Goal: Task Accomplishment & Management: Use online tool/utility

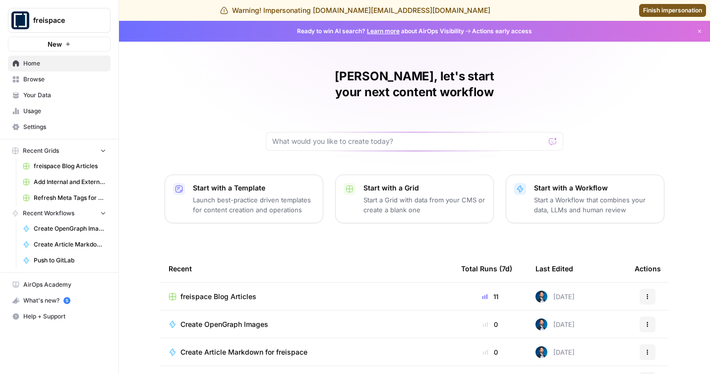
click at [228, 292] on span "freispace Blog Articles" at bounding box center [218, 297] width 76 height 10
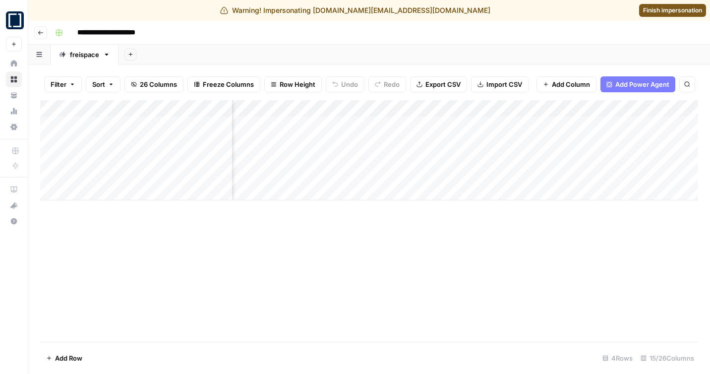
scroll to position [0, 436]
click at [401, 107] on div "Add Column" at bounding box center [369, 150] width 658 height 100
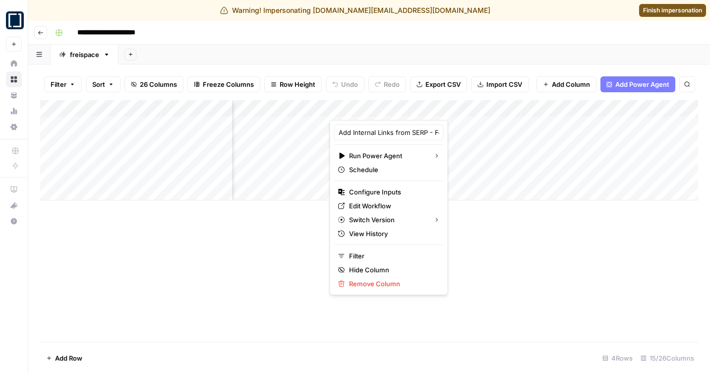
click at [327, 106] on div "Add Column" at bounding box center [369, 150] width 658 height 100
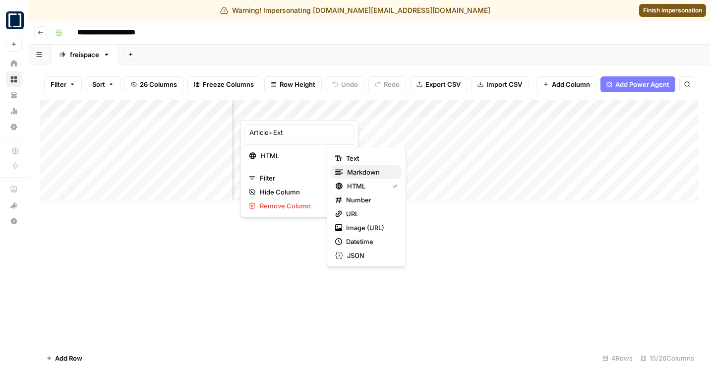
click at [376, 171] on span "Markdown" at bounding box center [370, 172] width 47 height 10
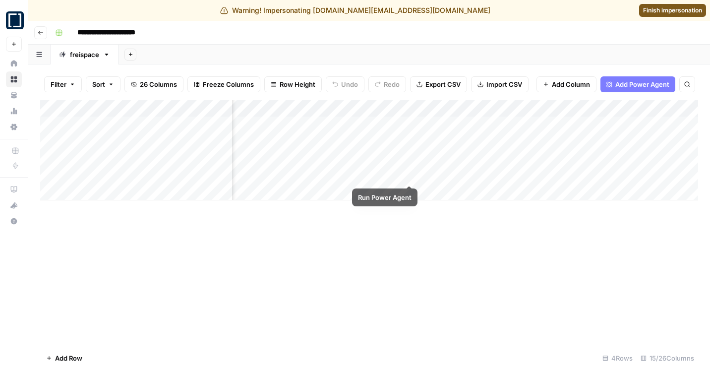
click at [412, 175] on div "Add Column" at bounding box center [369, 150] width 658 height 100
click at [395, 176] on div "Add Column" at bounding box center [369, 150] width 658 height 100
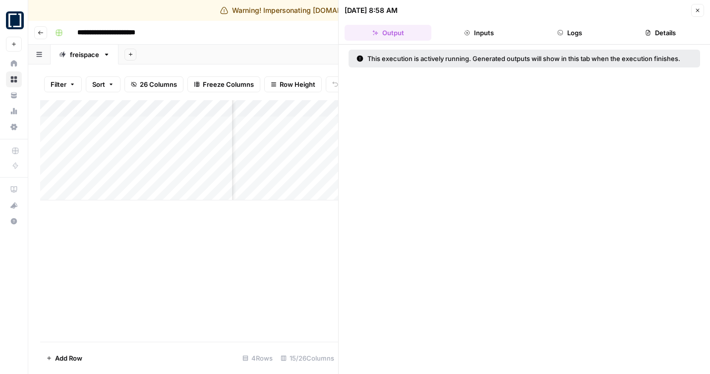
click at [583, 33] on button "Logs" at bounding box center [570, 33] width 87 height 16
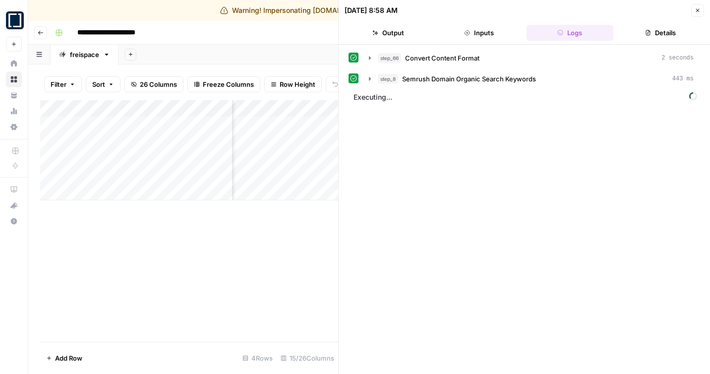
scroll to position [0, 534]
click at [301, 158] on div "Add Column" at bounding box center [189, 150] width 298 height 100
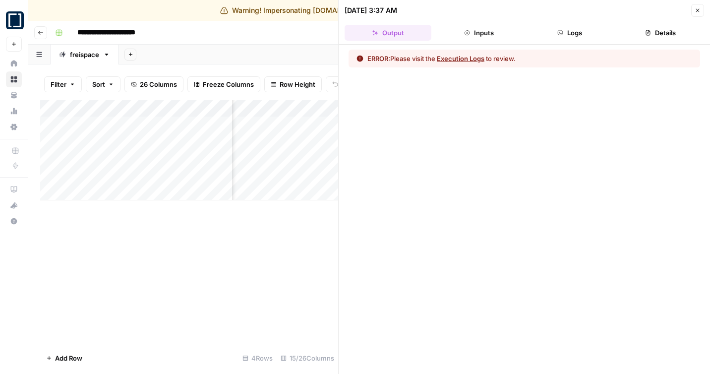
click at [573, 40] on button "Logs" at bounding box center [570, 33] width 87 height 16
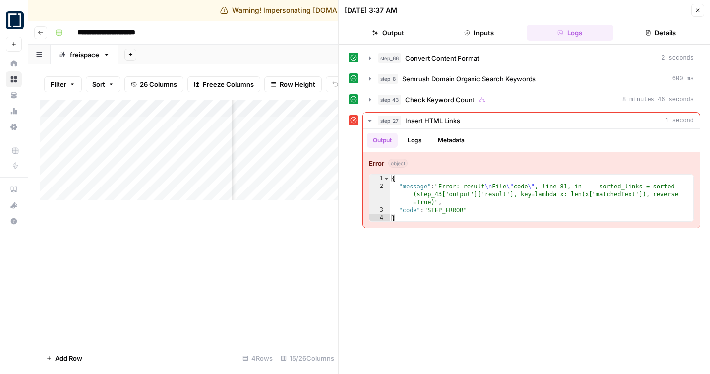
click at [698, 12] on icon "button" at bounding box center [698, 10] width 6 height 6
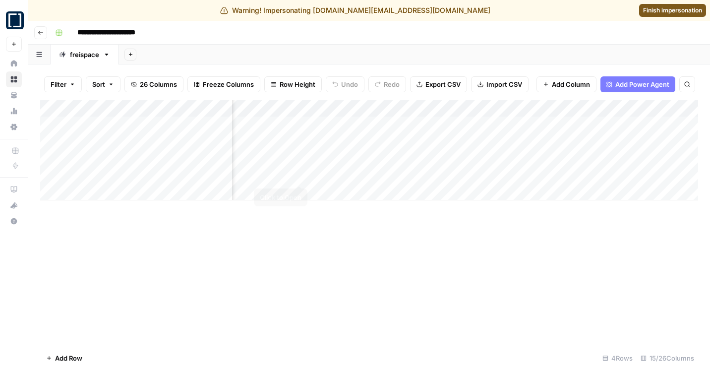
click at [298, 177] on div "Add Column" at bounding box center [369, 150] width 658 height 100
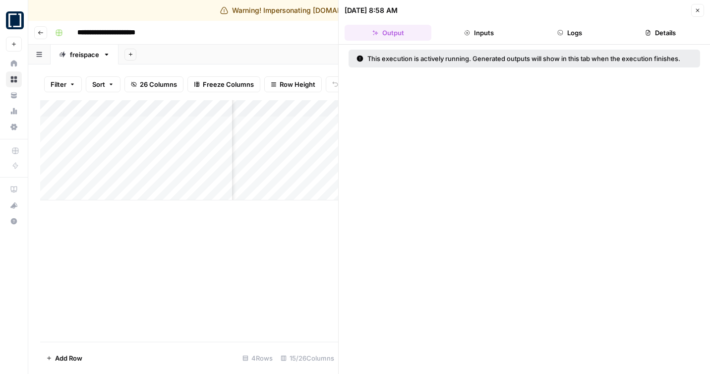
click at [593, 37] on button "Logs" at bounding box center [570, 33] width 87 height 16
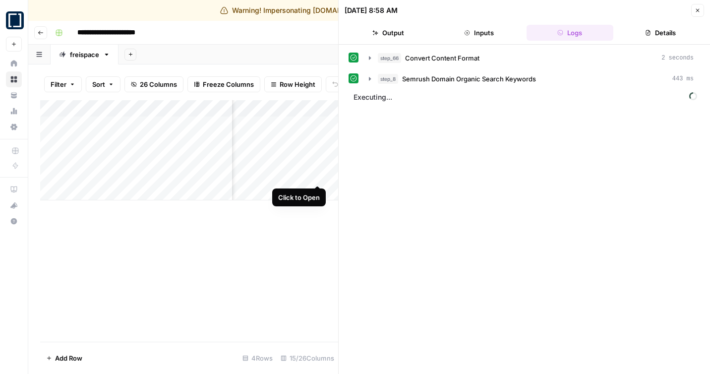
scroll to position [0, 523]
click at [311, 112] on div "Add Column" at bounding box center [189, 150] width 298 height 100
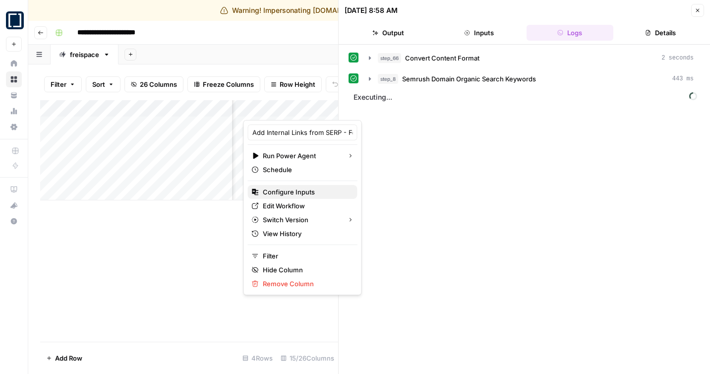
click at [291, 193] on span "Configure Inputs" at bounding box center [306, 192] width 87 height 10
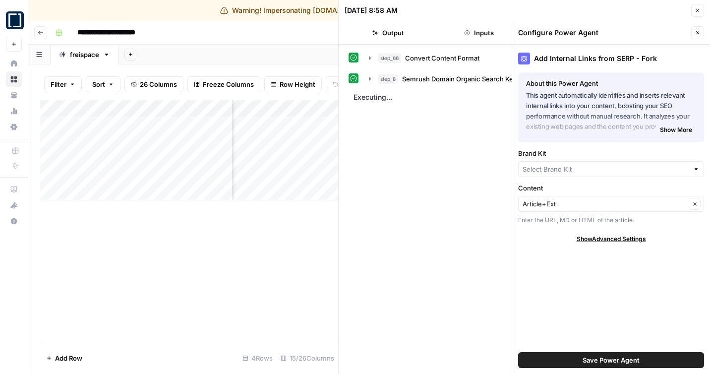
type input "freispace"
click at [697, 10] on icon "button" at bounding box center [698, 10] width 6 height 6
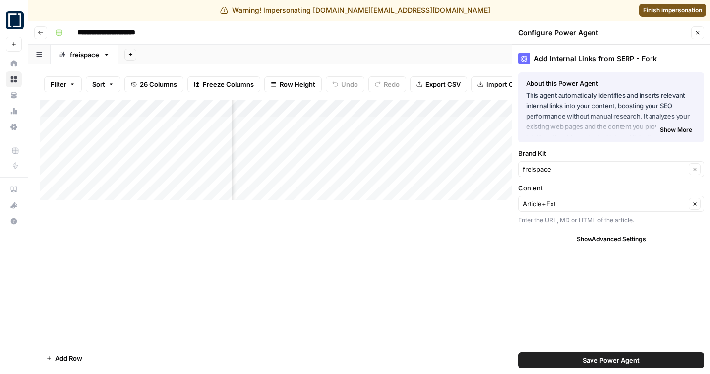
scroll to position [0, 489]
click at [339, 176] on div "Add Column" at bounding box center [369, 150] width 658 height 100
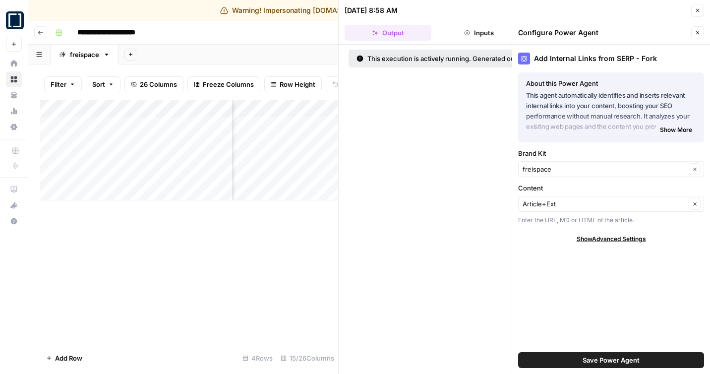
click at [701, 32] on button "Close" at bounding box center [697, 32] width 13 height 13
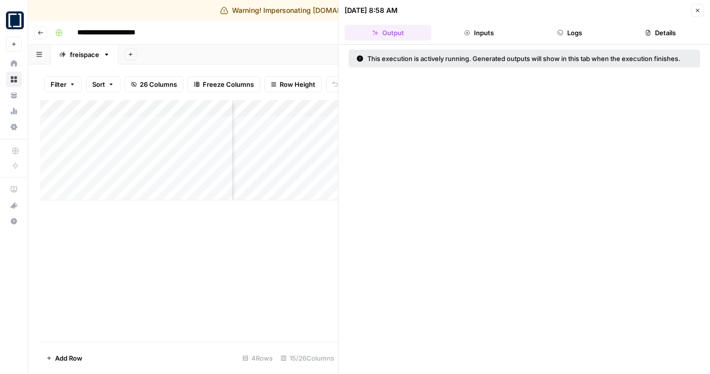
scroll to position [0, 578]
click at [571, 35] on button "Logs" at bounding box center [570, 33] width 87 height 16
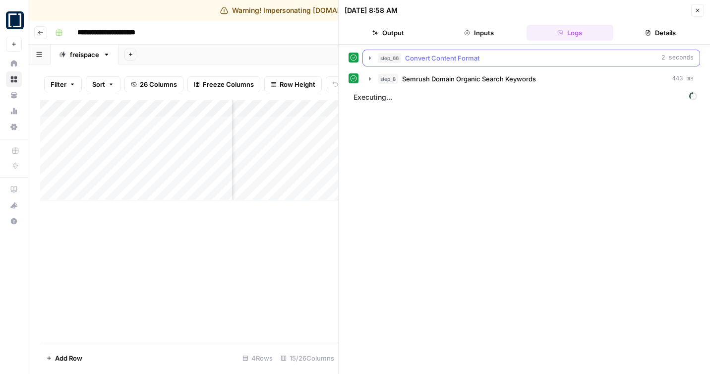
click at [505, 59] on div "step_66 Convert Content Format 2 seconds" at bounding box center [536, 58] width 316 height 10
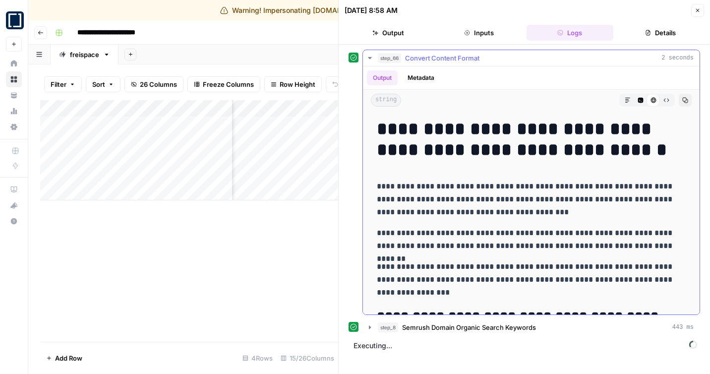
click at [505, 58] on div "step_66 Convert Content Format 2 seconds" at bounding box center [536, 58] width 316 height 10
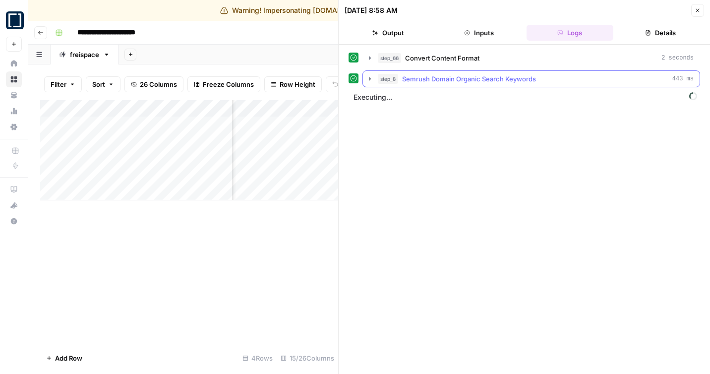
click at [521, 82] on span "Semrush Domain Organic Search Keywords" at bounding box center [469, 79] width 134 height 10
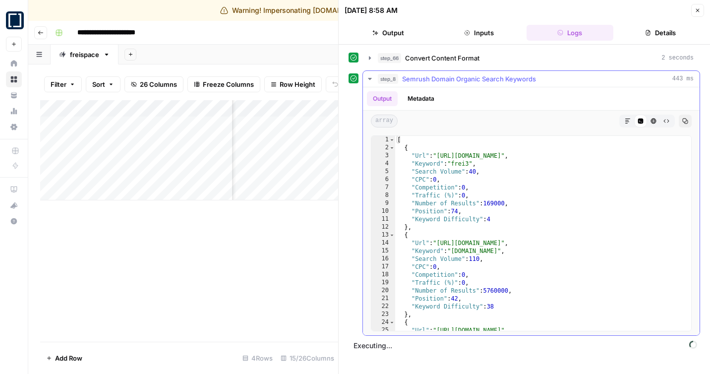
click at [521, 82] on span "Semrush Domain Organic Search Keywords" at bounding box center [469, 79] width 134 height 10
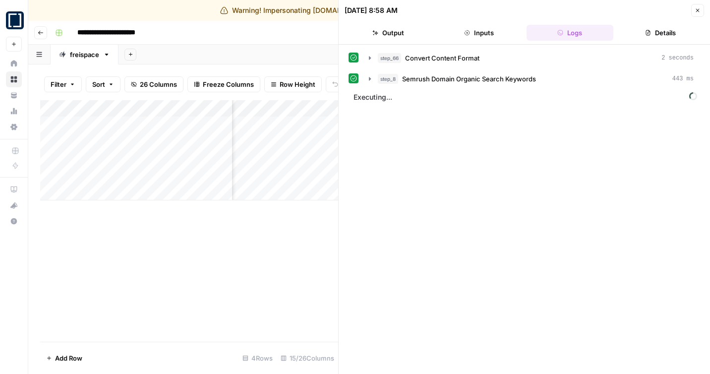
scroll to position [0, 533]
click at [699, 9] on icon "button" at bounding box center [698, 10] width 6 height 6
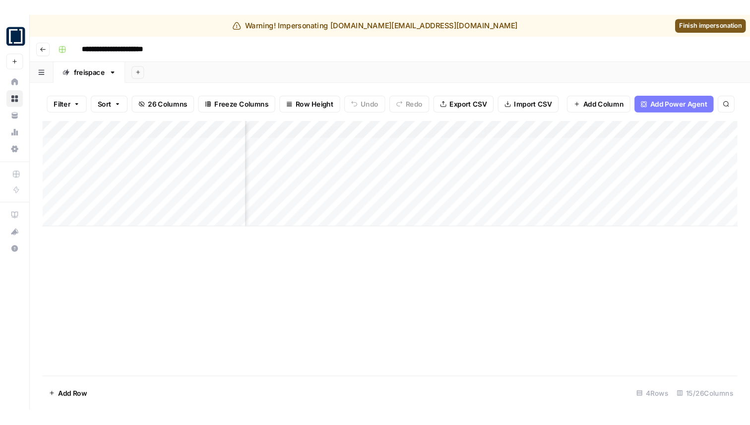
scroll to position [0, 494]
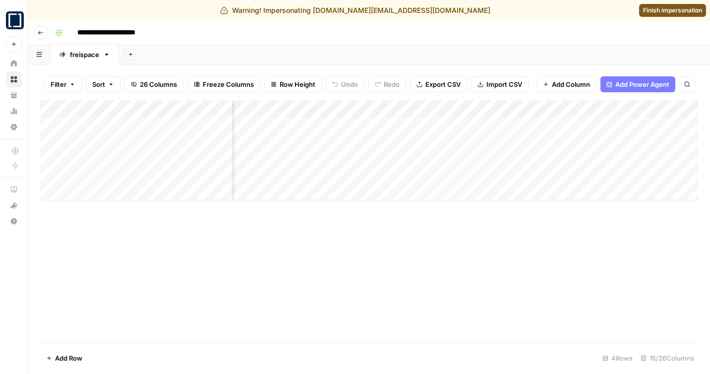
click at [337, 178] on div "Add Column" at bounding box center [369, 150] width 658 height 100
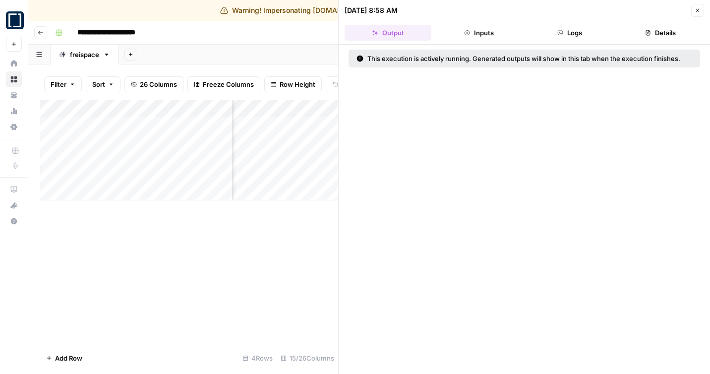
click at [584, 42] on header "08/12/25 at 8:58 AM Close Output Inputs Logs Details" at bounding box center [524, 22] width 371 height 45
click at [578, 35] on button "Logs" at bounding box center [570, 33] width 87 height 16
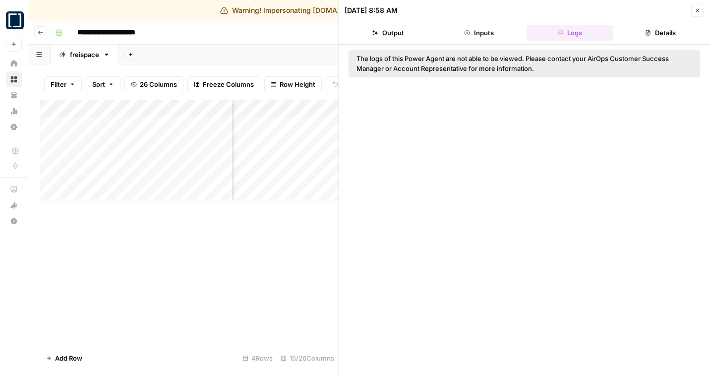
click at [699, 10] on icon "button" at bounding box center [698, 10] width 6 height 6
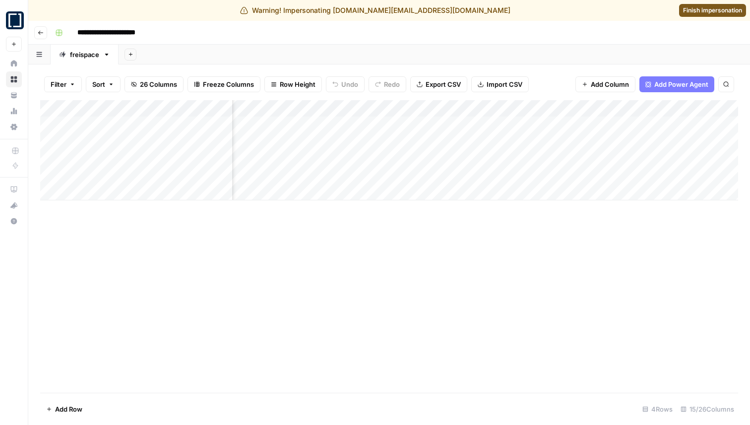
scroll to position [0, 339]
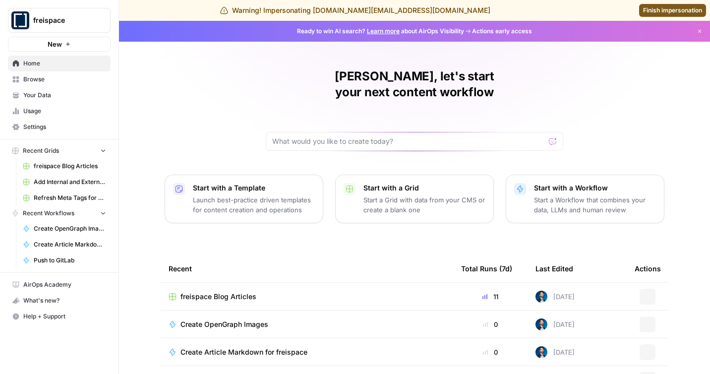
click at [669, 5] on link "Finish impersonation" at bounding box center [672, 10] width 67 height 13
